Goal: Navigation & Orientation: Understand site structure

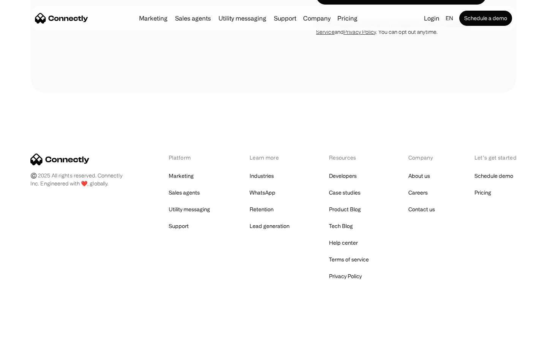
scroll to position [2000, 0]
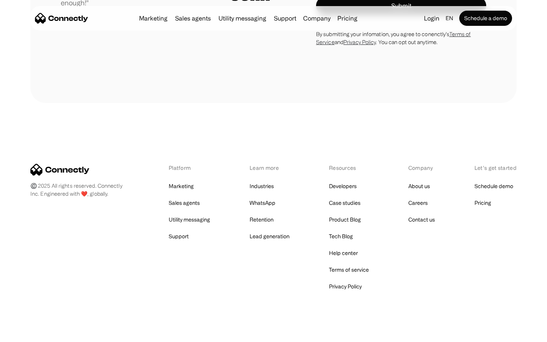
scroll to position [2150, 0]
